Goal: Find specific page/section: Find specific page/section

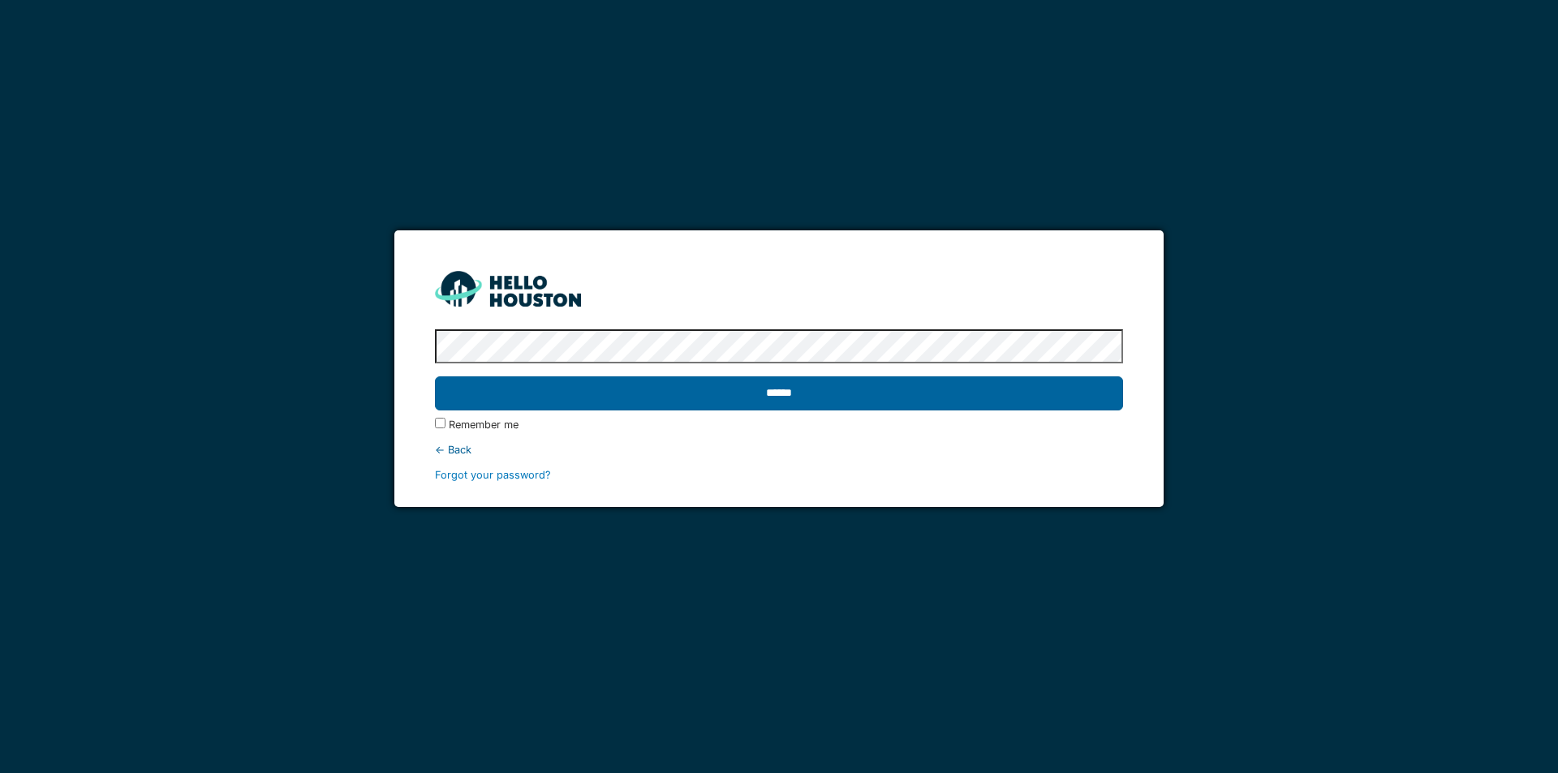
click at [773, 394] on input "******" at bounding box center [778, 394] width 687 height 34
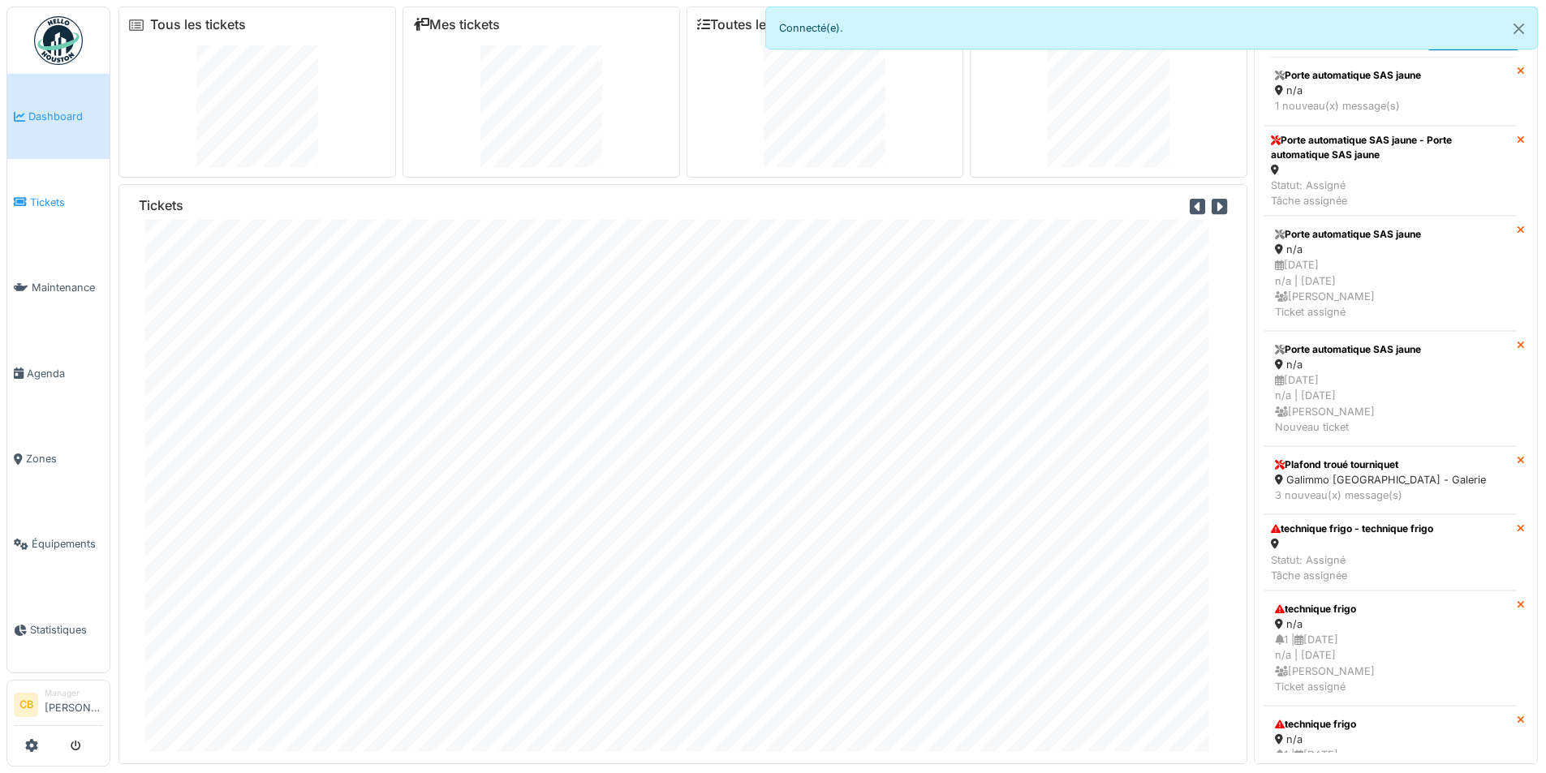
click at [51, 200] on span "Tickets" at bounding box center [66, 202] width 73 height 15
